Goal: Book appointment/travel/reservation

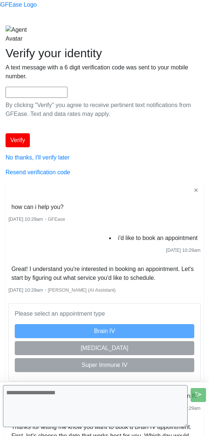
scroll to position [245, 0]
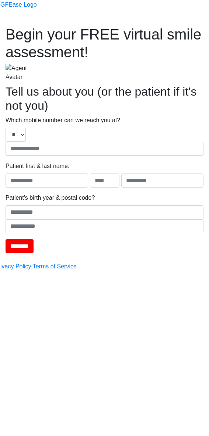
type input "**********"
type input "****"
type input "*******"
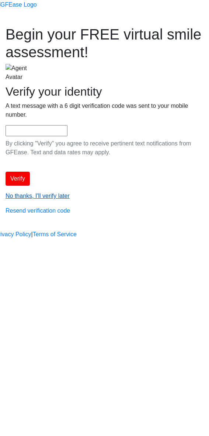
click at [70, 199] on link "No thanks, I'll verify later" at bounding box center [38, 196] width 64 height 6
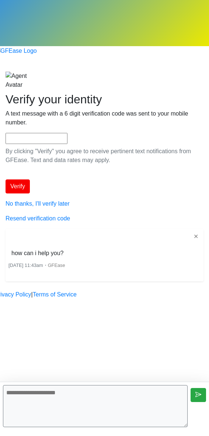
click at [69, 411] on textarea at bounding box center [95, 406] width 185 height 42
type textarea "**********"
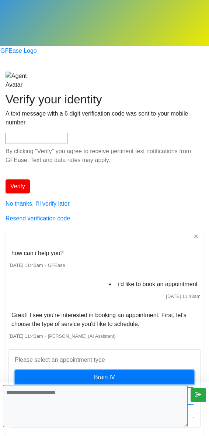
click at [94, 370] on button "Brain IV" at bounding box center [105, 377] width 180 height 14
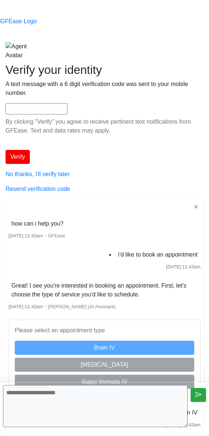
scroll to position [139, 0]
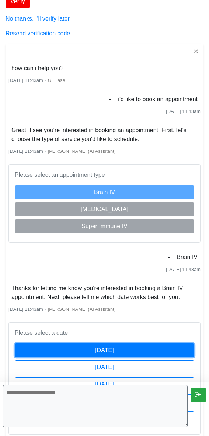
click at [142, 343] on button "[DATE]" at bounding box center [105, 350] width 180 height 14
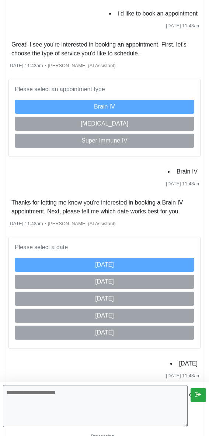
scroll to position [415, 0]
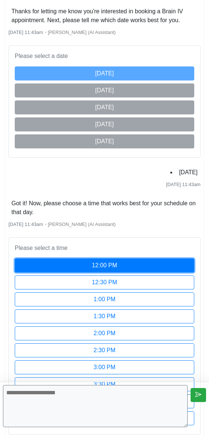
click at [115, 258] on button "12:00 PM" at bounding box center [105, 265] width 180 height 14
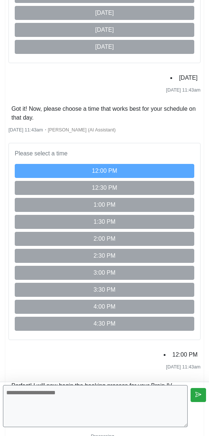
scroll to position [495, 0]
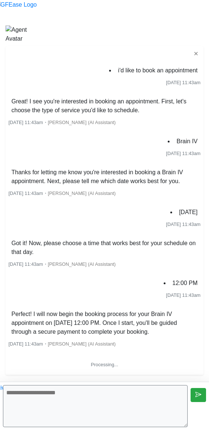
scroll to position [47, 0]
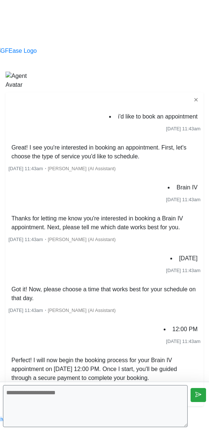
click at [156, 404] on textarea at bounding box center [95, 406] width 185 height 42
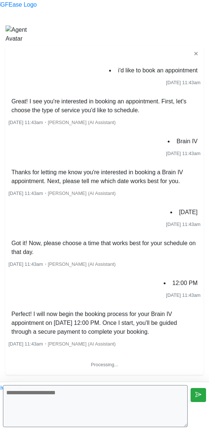
scroll to position [47, 0]
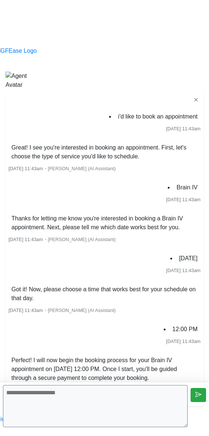
scroll to position [47, 0]
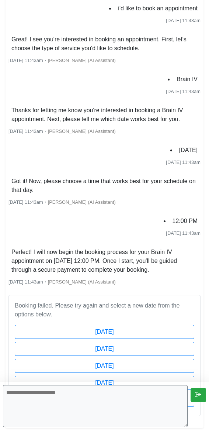
scroll to position [180, 0]
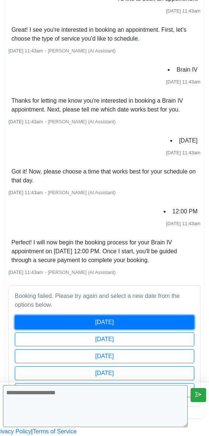
click at [161, 315] on button "[DATE]" at bounding box center [105, 322] width 180 height 14
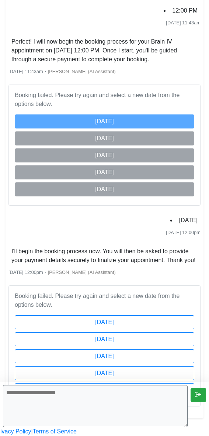
scroll to position [390, 0]
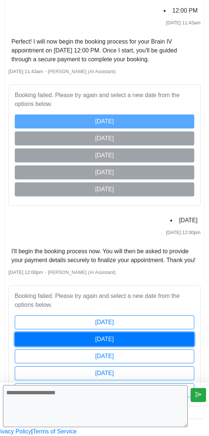
click at [178, 332] on button "[DATE]" at bounding box center [105, 339] width 180 height 14
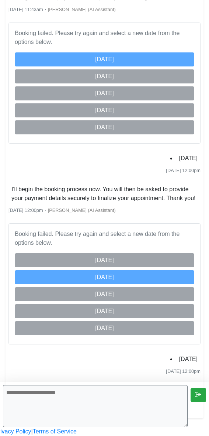
scroll to position [460, 0]
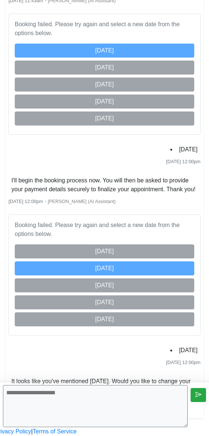
click at [156, 412] on textarea at bounding box center [95, 406] width 185 height 42
type textarea "***"
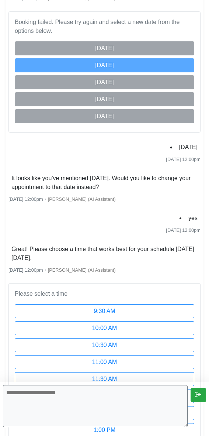
scroll to position [822, 0]
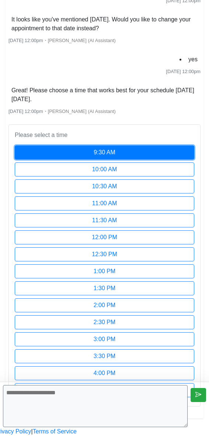
click at [121, 145] on button "9:30 AM" at bounding box center [105, 152] width 180 height 14
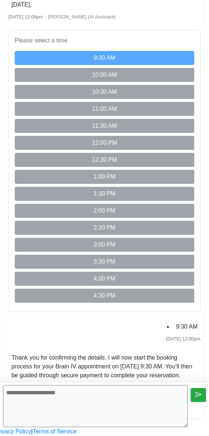
scroll to position [1040, 0]
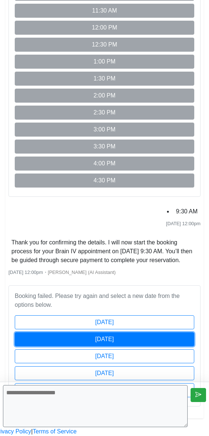
click at [166, 332] on button "[DATE]" at bounding box center [105, 339] width 180 height 14
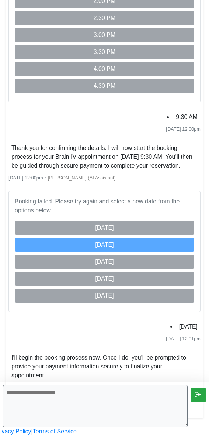
scroll to position [1250, 0]
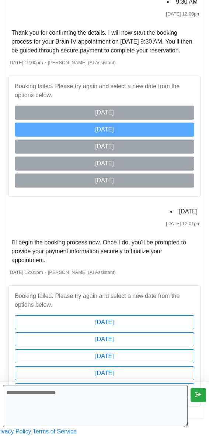
click at [130, 315] on div "Wednesday, August 27 Thursday, August 28 Friday, August 29 Saturday, August 30 …" at bounding box center [105, 356] width 180 height 82
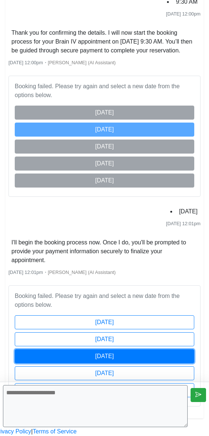
click at [134, 349] on button "[DATE]" at bounding box center [105, 356] width 180 height 14
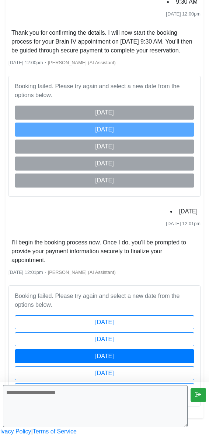
scroll to position [1281, 0]
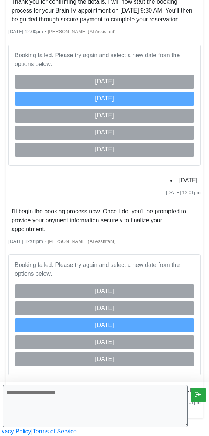
click at [166, 401] on textarea at bounding box center [95, 406] width 185 height 42
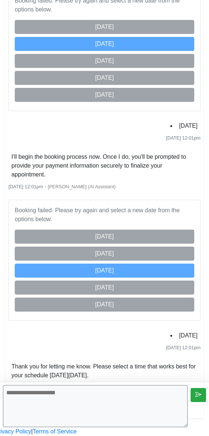
scroll to position [1612, 0]
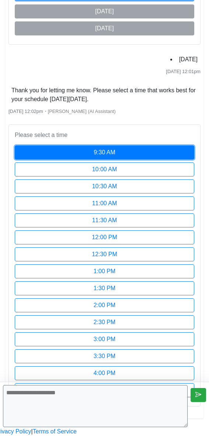
click at [146, 145] on button "9:30 AM" at bounding box center [105, 152] width 180 height 14
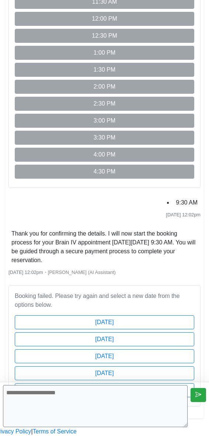
scroll to position [1830, 0]
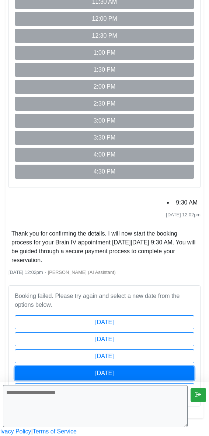
click at [111, 366] on button "[DATE]" at bounding box center [105, 373] width 180 height 14
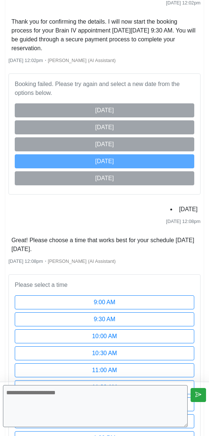
scroll to position [2209, 0]
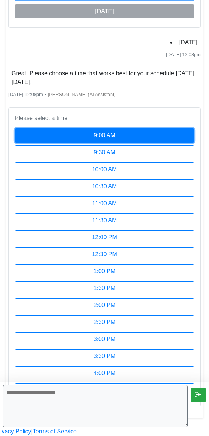
click at [137, 128] on button "9:00 AM" at bounding box center [105, 135] width 180 height 14
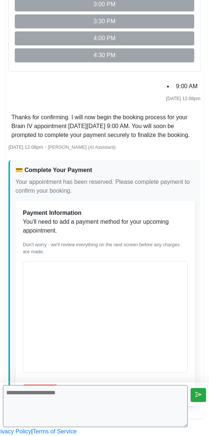
scroll to position [2531, 0]
click at [58, 384] on button "Add Card" at bounding box center [40, 391] width 35 height 14
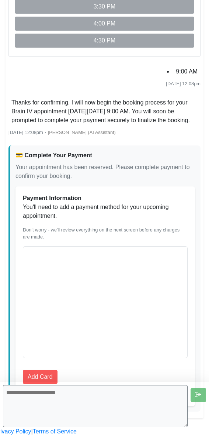
scroll to position [2427, 0]
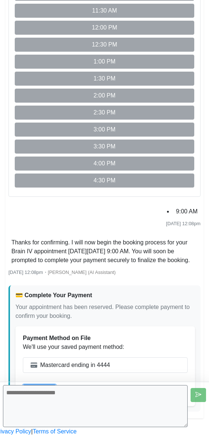
click at [56, 384] on button "Continue" at bounding box center [39, 391] width 33 height 14
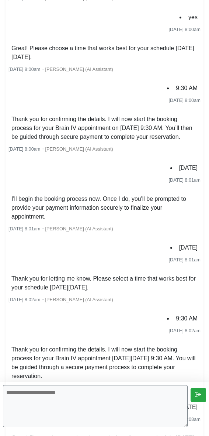
scroll to position [813, 0]
